Goal: Information Seeking & Learning: Learn about a topic

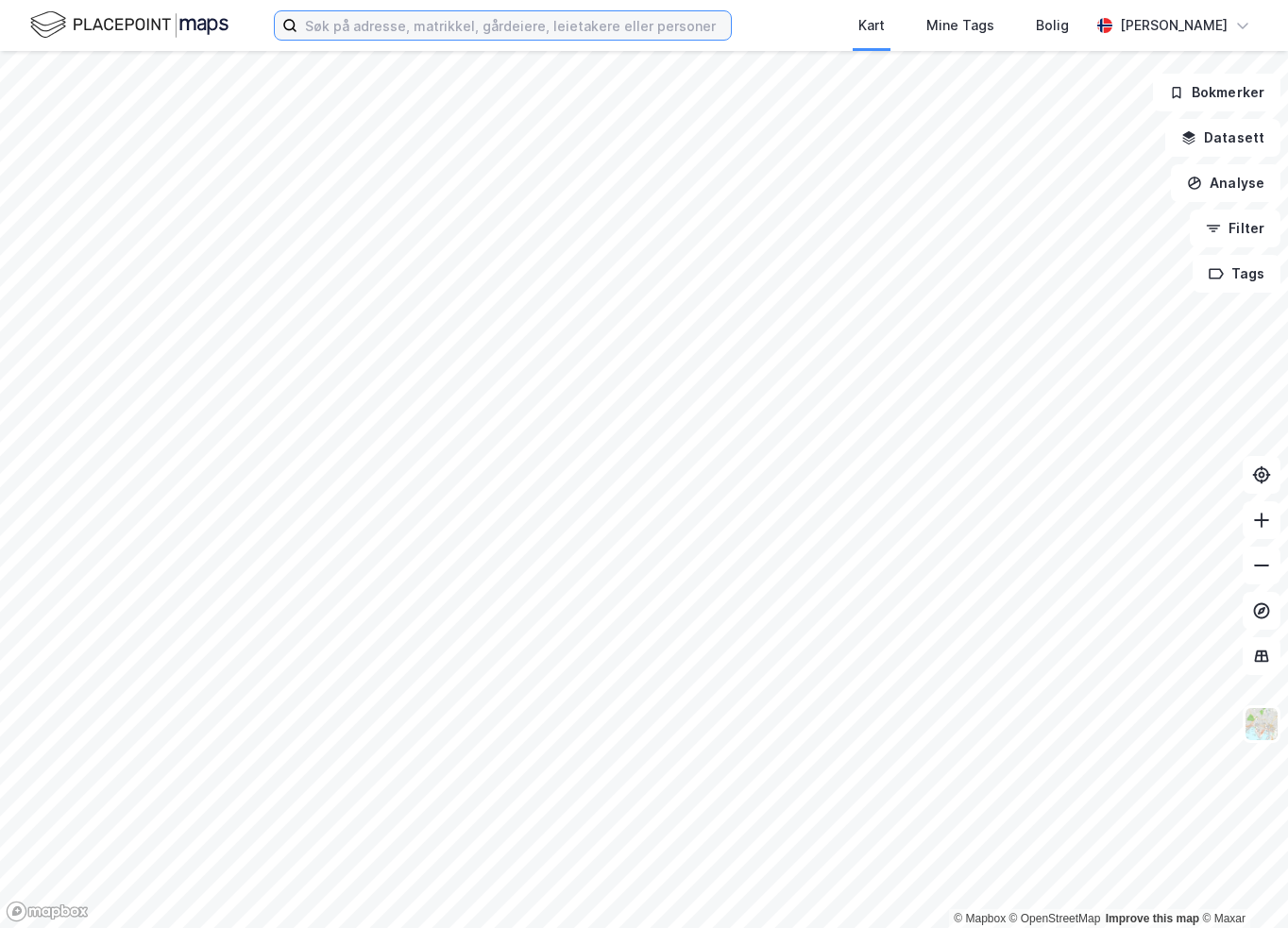
click at [526, 28] on input at bounding box center [514, 26] width 433 height 29
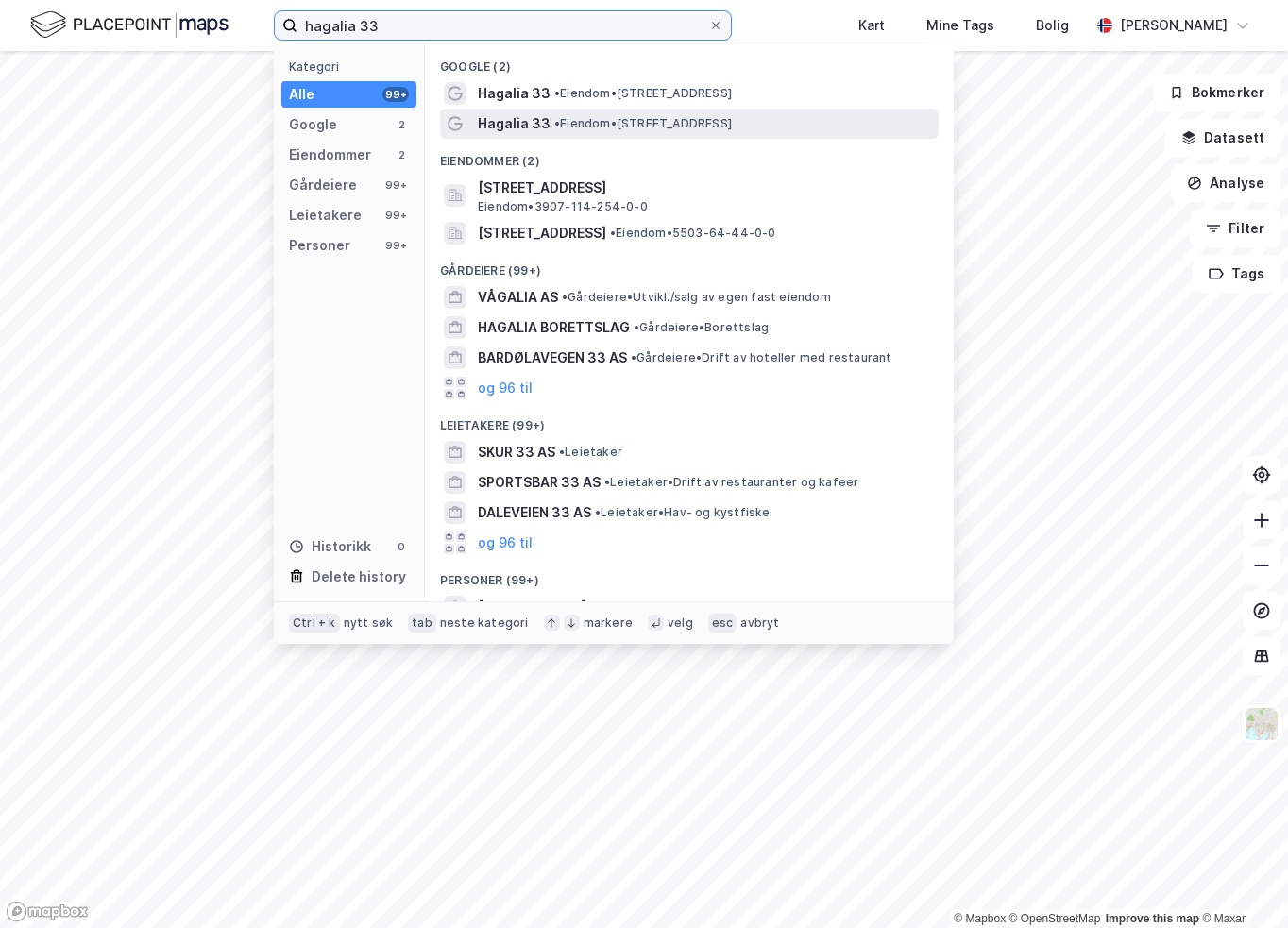
type input "hagalia 33"
click at [526, 123] on span "Hagalia 33" at bounding box center [514, 123] width 73 height 23
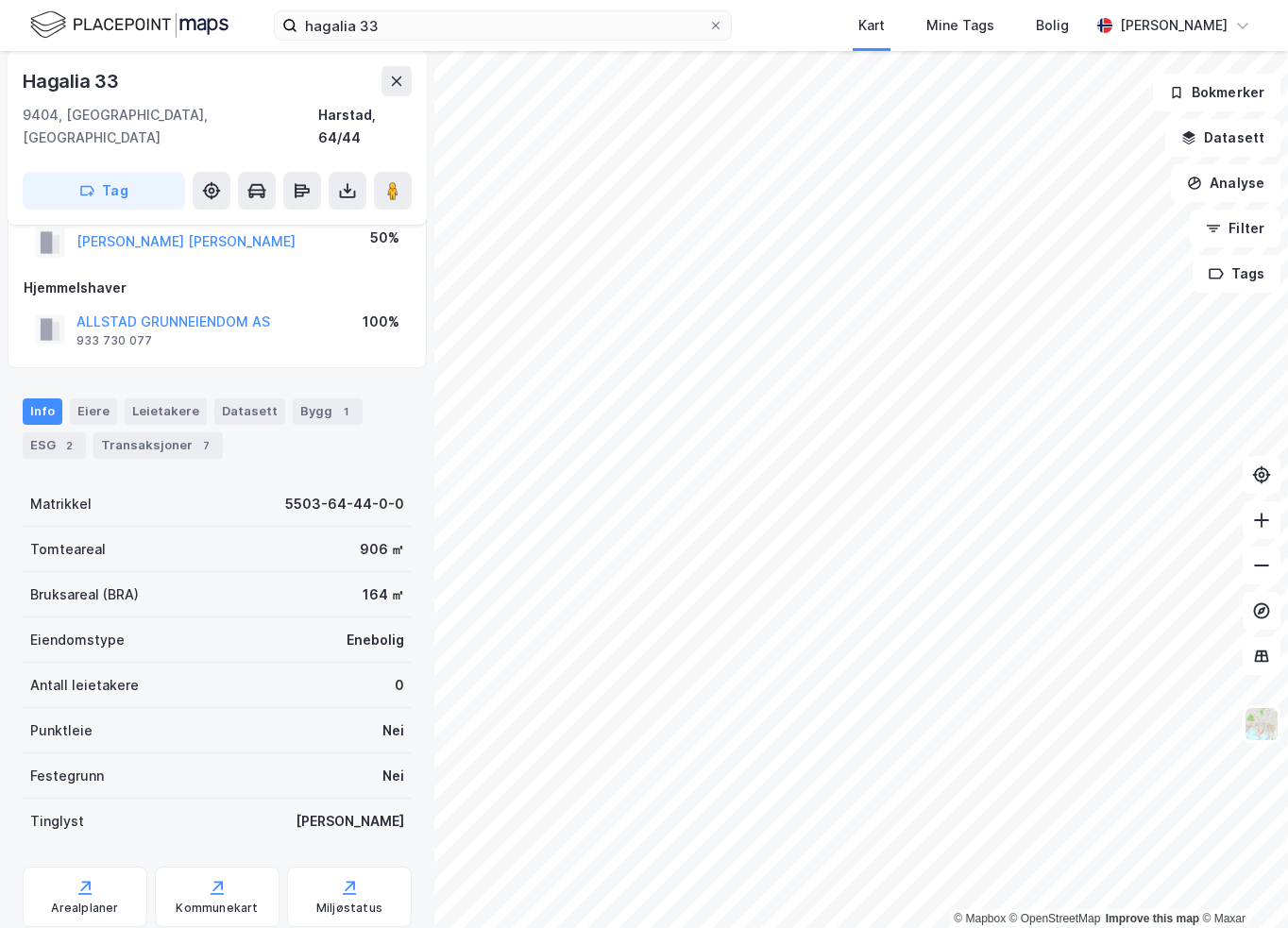
scroll to position [130, 0]
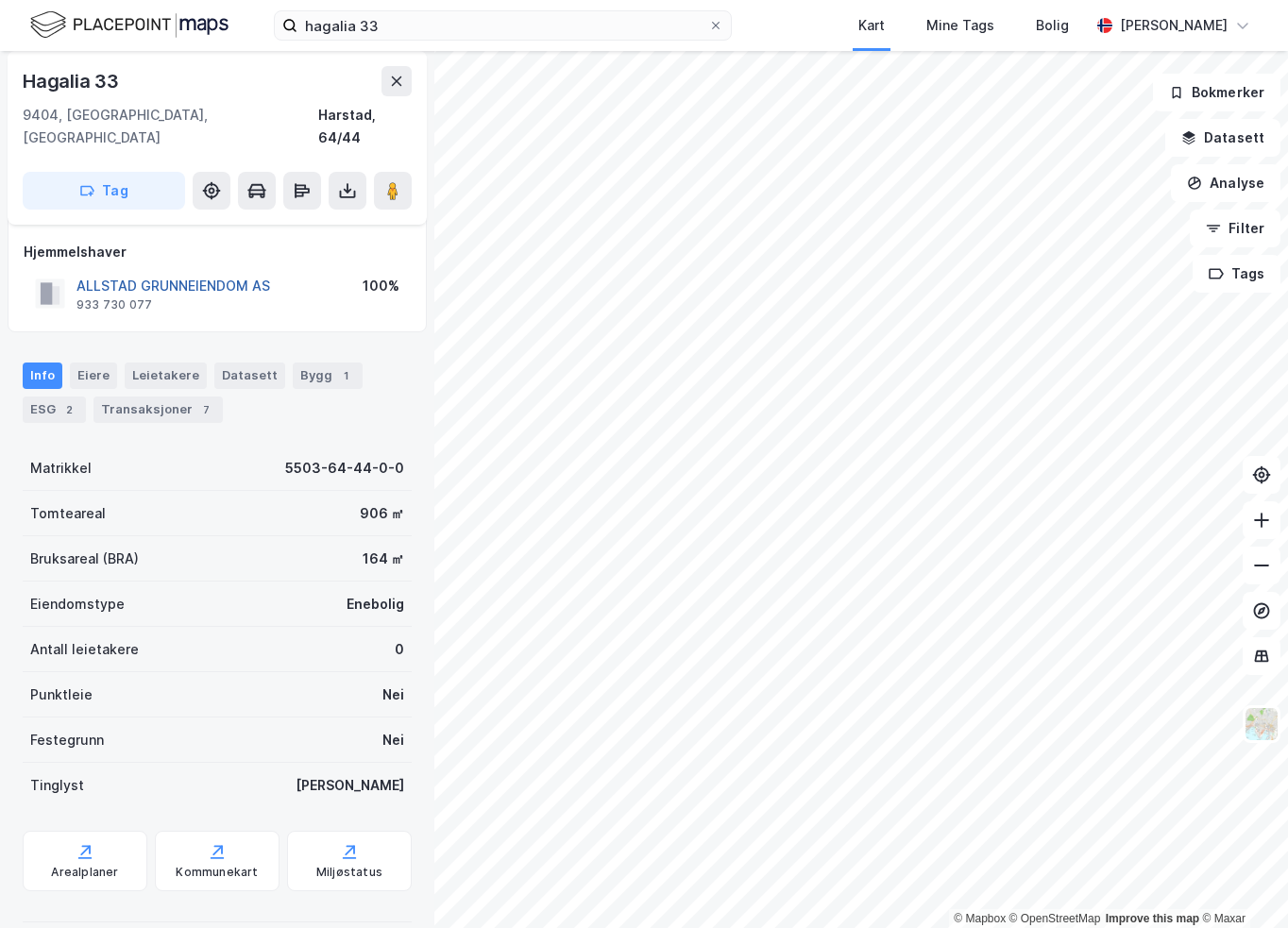
click at [124, 396] on div "Transaksjoner 7" at bounding box center [158, 409] width 129 height 27
